Goal: Find specific page/section: Find specific page/section

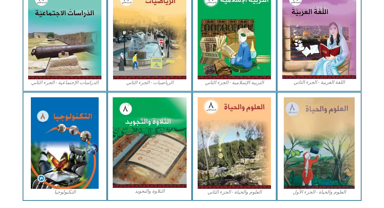
scroll to position [336, 0]
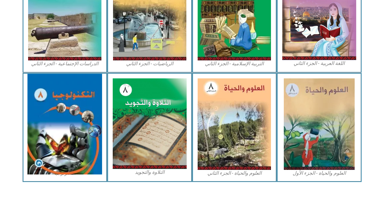
click at [66, 120] on img at bounding box center [65, 124] width 75 height 101
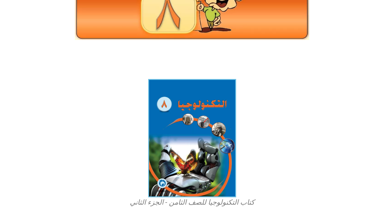
scroll to position [244, 0]
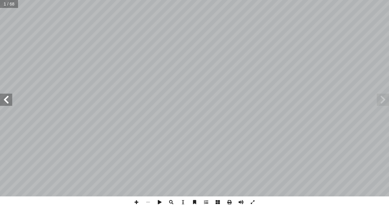
click at [388, 56] on html "الصفحة الرئيسية الصف الأول الصف الثاني الصف الثالث الصف الرابع الصف الخامس الصف…" at bounding box center [194, 28] width 389 height 56
click at [387, 103] on span at bounding box center [383, 100] width 12 height 12
click at [381, 99] on span at bounding box center [383, 100] width 12 height 12
click at [4, 105] on span at bounding box center [6, 100] width 12 height 12
click at [4, 97] on span at bounding box center [6, 100] width 12 height 12
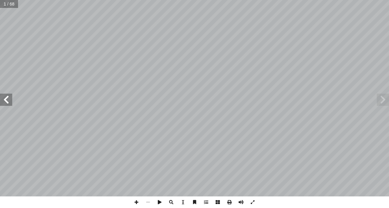
click at [4, 97] on span at bounding box center [6, 100] width 12 height 12
click at [384, 97] on span at bounding box center [383, 100] width 12 height 12
click at [8, 105] on span at bounding box center [6, 100] width 12 height 12
